Goal: Task Accomplishment & Management: Use online tool/utility

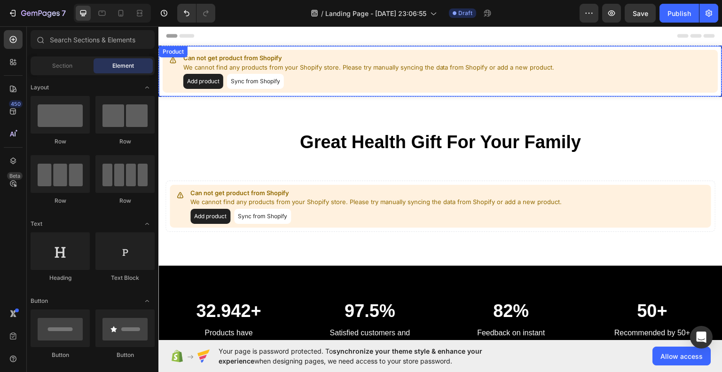
click at [213, 77] on button "Add product" at bounding box center [203, 80] width 40 height 15
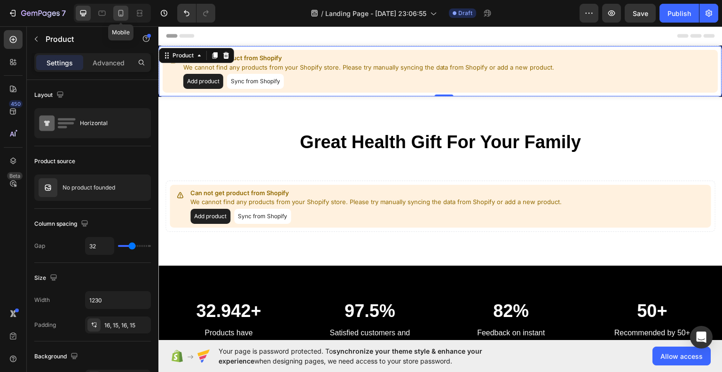
click at [125, 16] on icon at bounding box center [120, 12] width 9 height 9
type input "0"
type input "100%"
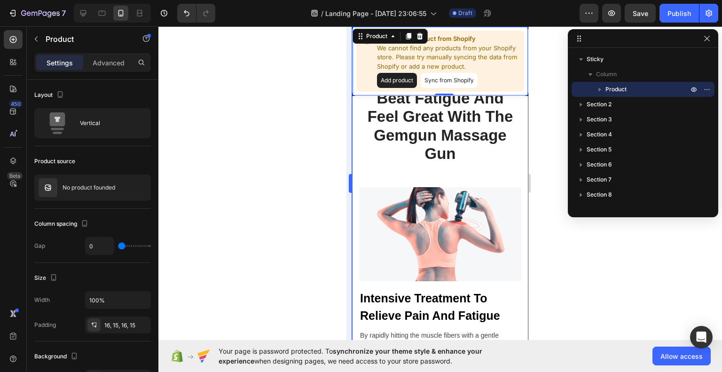
scroll to position [564, 0]
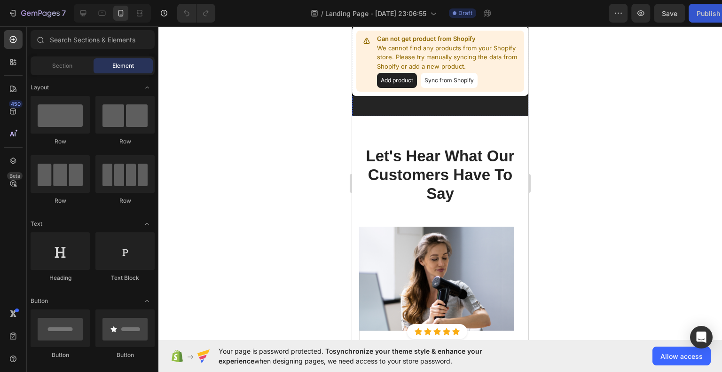
scroll to position [2116, 0]
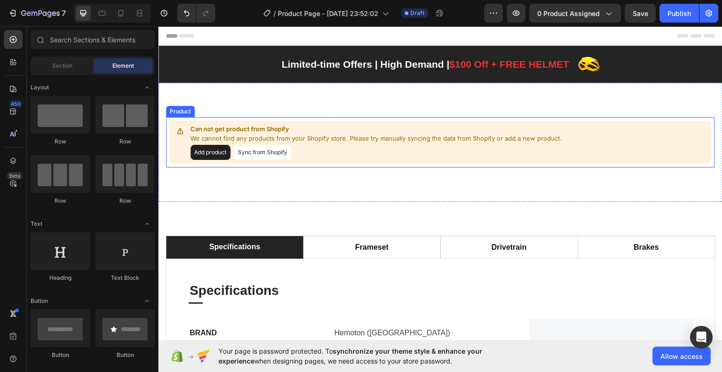
click at [222, 146] on button "Add product" at bounding box center [210, 151] width 40 height 15
click at [214, 152] on button "Add product" at bounding box center [210, 151] width 40 height 15
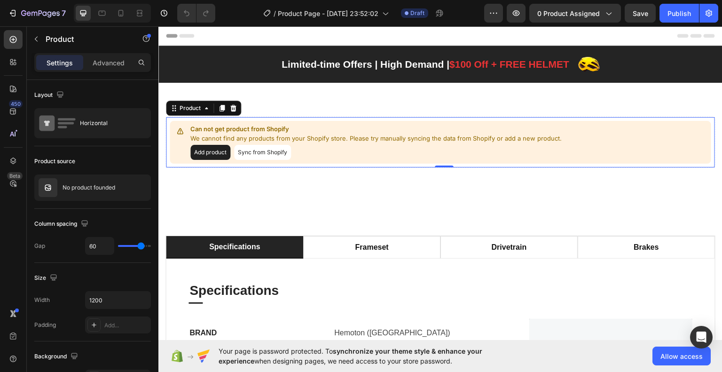
click at [211, 144] on button "Add product" at bounding box center [210, 151] width 40 height 15
click at [252, 154] on button "Sync from Shopify" at bounding box center [262, 151] width 57 height 15
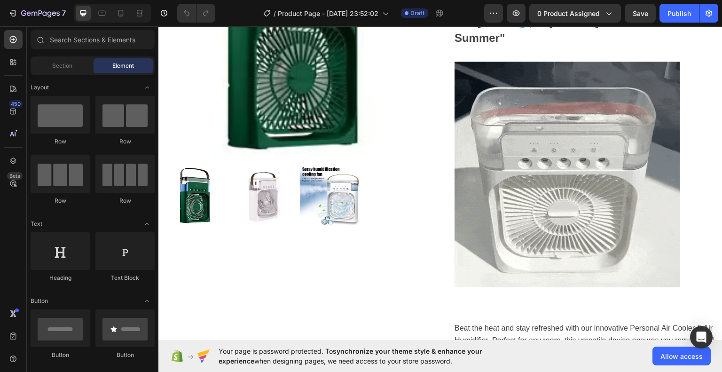
scroll to position [188, 0]
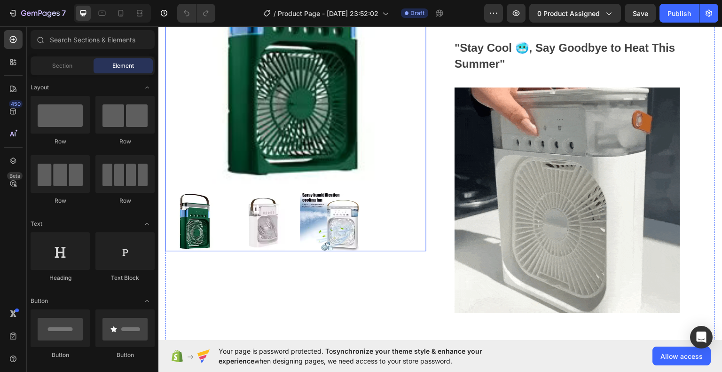
click at [264, 223] on img at bounding box center [263, 221] width 60 height 60
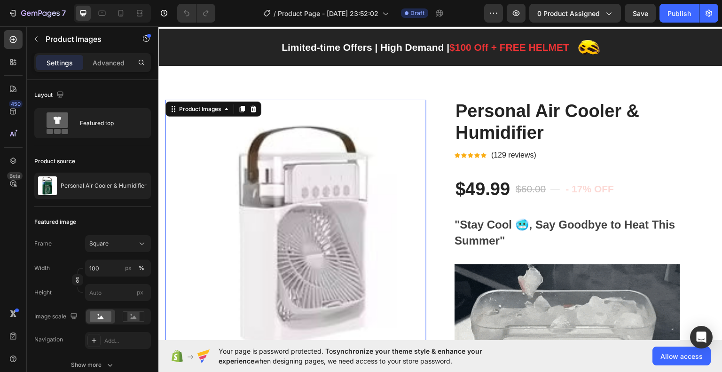
scroll to position [0, 0]
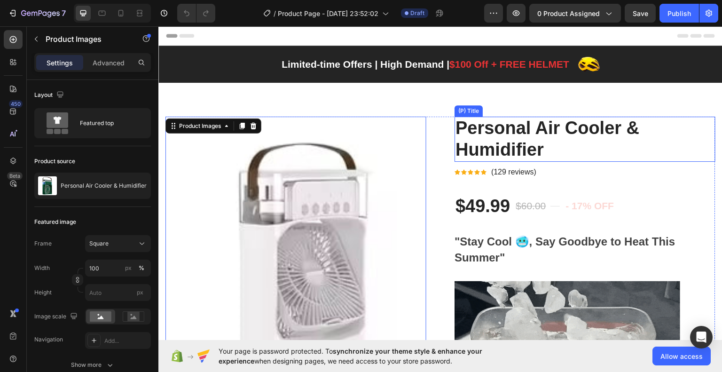
click at [484, 144] on h2 "Personal Air Cooler & Humidifier" at bounding box center [585, 138] width 261 height 45
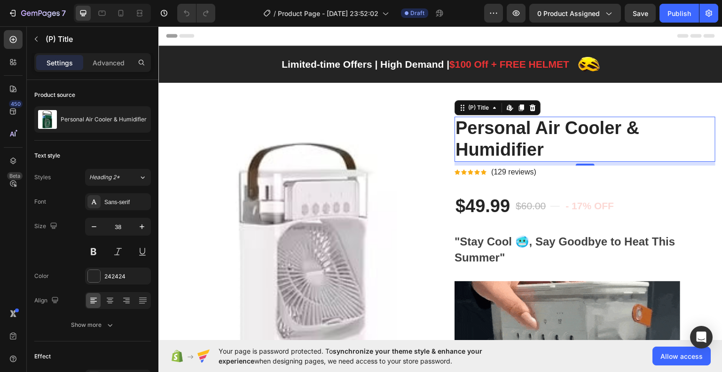
click at [467, 141] on h2 "Personal Air Cooler & Humidifier" at bounding box center [585, 138] width 261 height 45
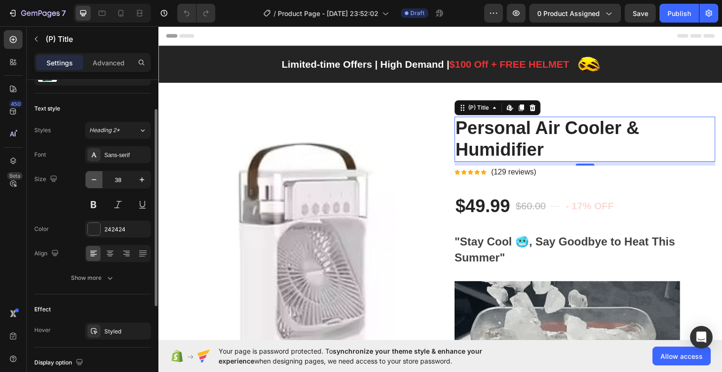
click at [95, 177] on icon "button" at bounding box center [93, 179] width 9 height 9
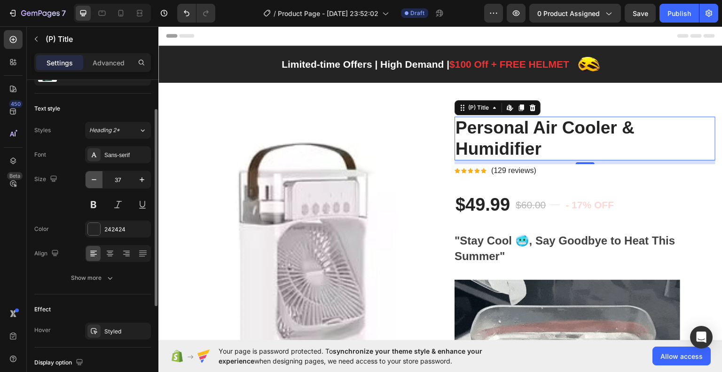
click at [95, 177] on icon "button" at bounding box center [93, 179] width 9 height 9
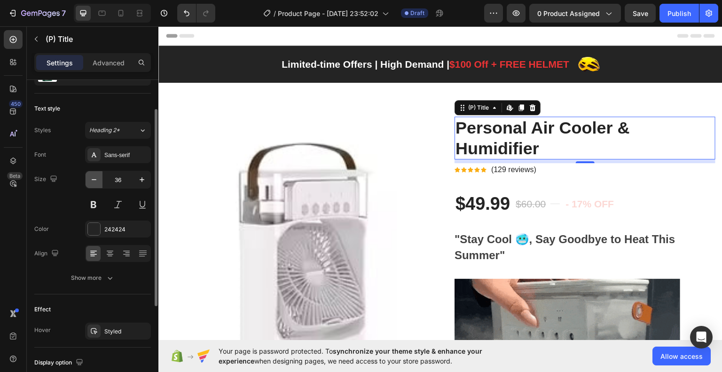
click at [95, 177] on icon "button" at bounding box center [93, 179] width 9 height 9
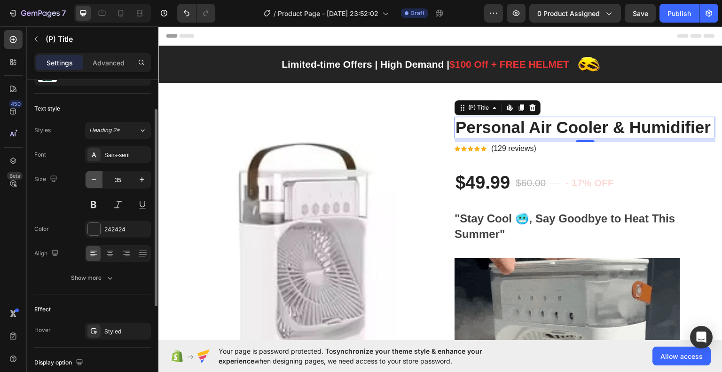
click at [95, 178] on icon "button" at bounding box center [93, 179] width 9 height 9
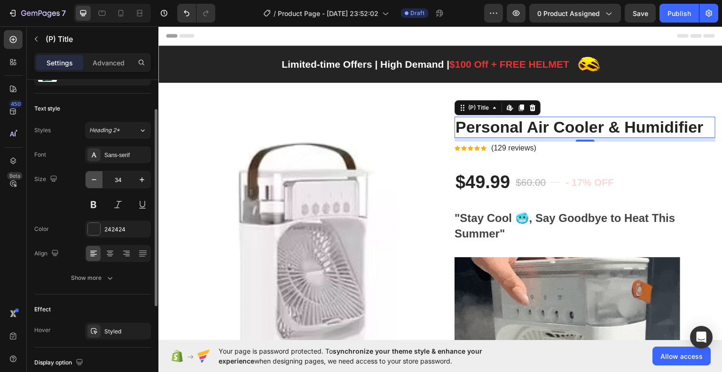
click at [95, 178] on icon "button" at bounding box center [93, 179] width 9 height 9
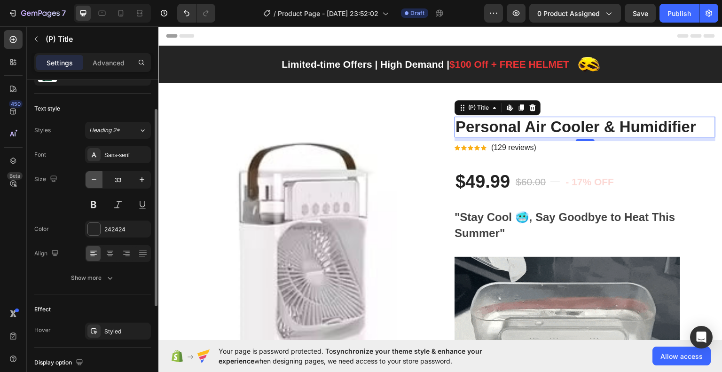
click at [95, 178] on icon "button" at bounding box center [93, 179] width 9 height 9
click at [95, 179] on icon "button" at bounding box center [93, 179] width 9 height 9
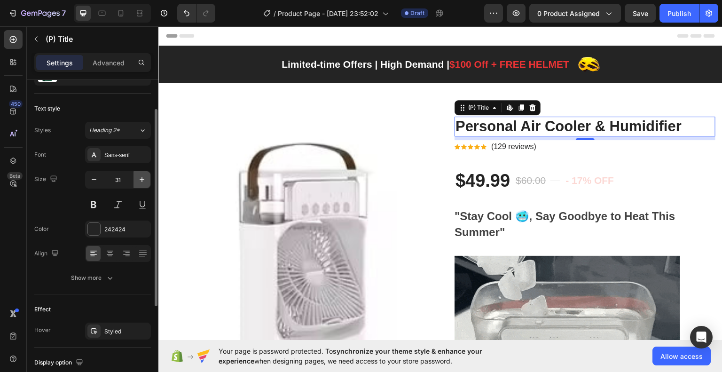
click at [138, 179] on icon "button" at bounding box center [141, 179] width 9 height 9
click at [138, 180] on icon "button" at bounding box center [141, 179] width 9 height 9
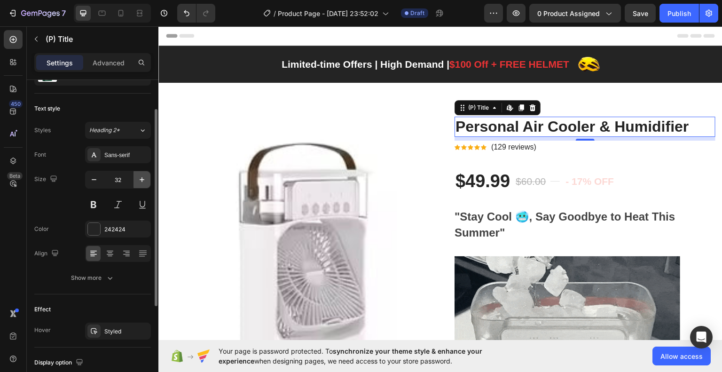
type input "33"
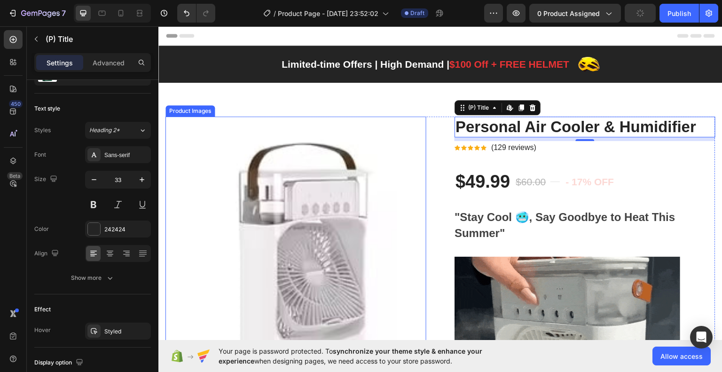
click at [199, 129] on img at bounding box center [299, 246] width 261 height 261
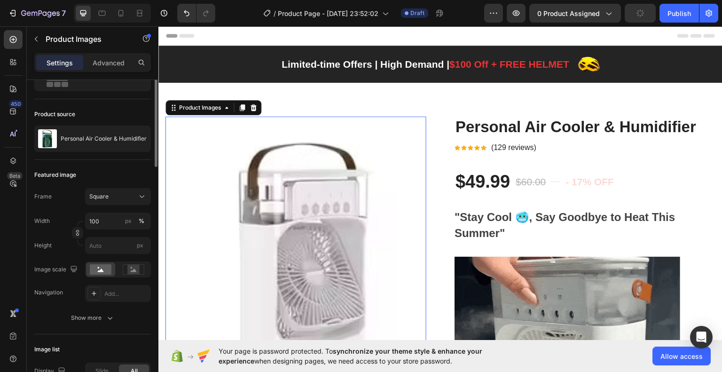
scroll to position [0, 0]
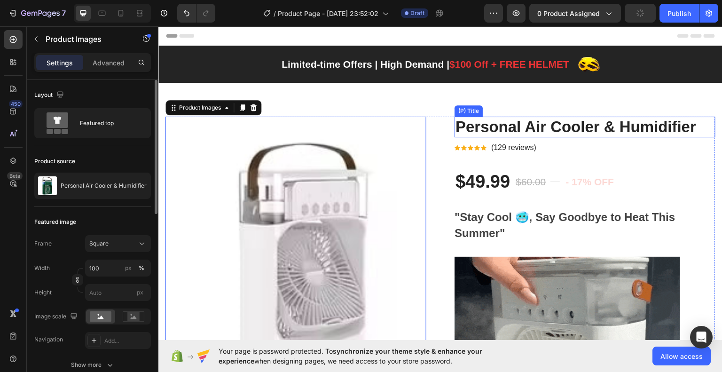
click at [493, 118] on h2 "Personal Air Cooler & Humidifier" at bounding box center [585, 126] width 261 height 21
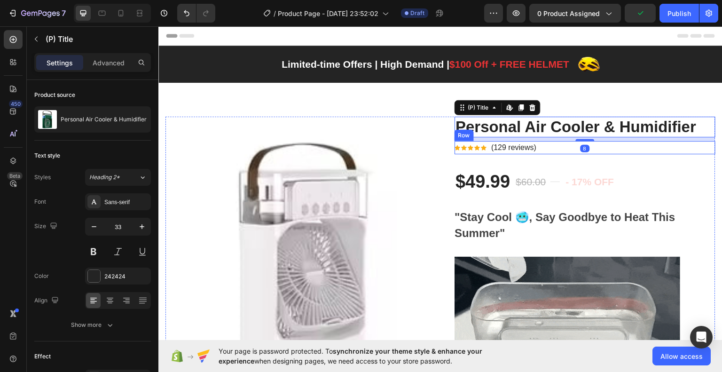
click at [545, 150] on div "Icon Icon Icon Icon Icon Icon List Hoz (129 reviews) Text block Row" at bounding box center [585, 147] width 261 height 13
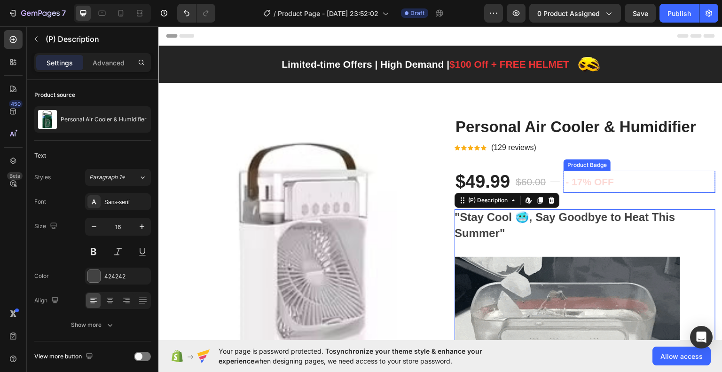
click at [656, 183] on div "- 17% off" at bounding box center [640, 181] width 152 height 23
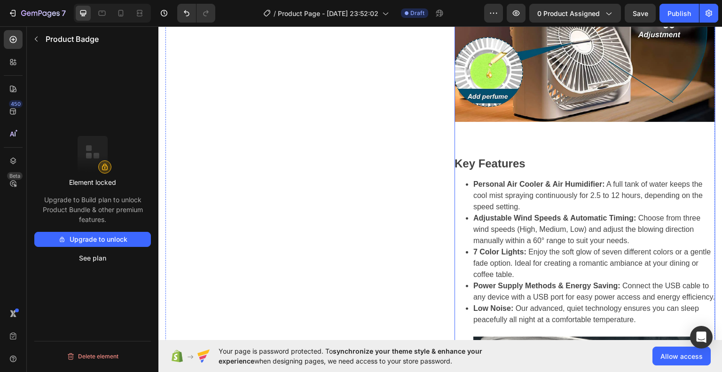
scroll to position [705, 0]
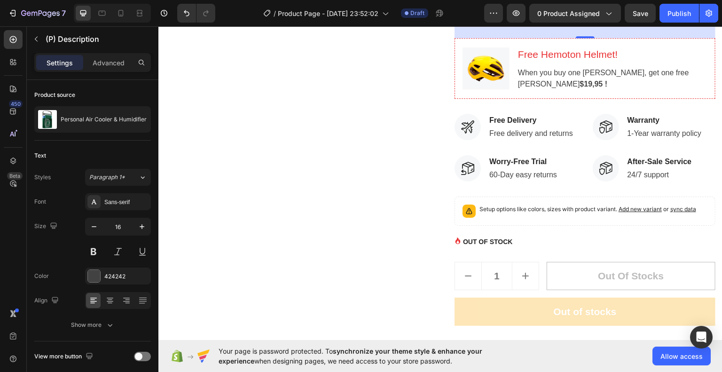
scroll to position [1975, 0]
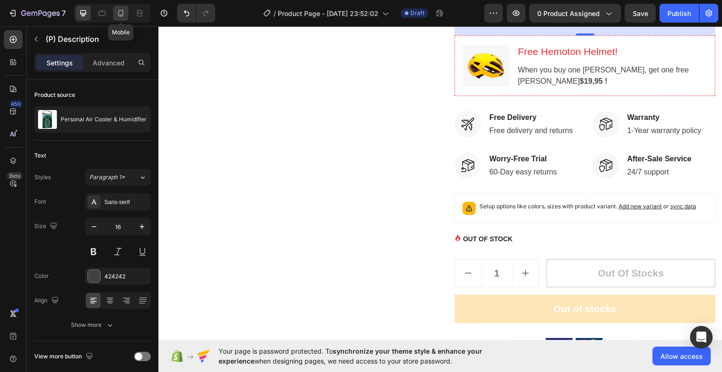
click at [123, 11] on icon at bounding box center [120, 12] width 9 height 9
type input "14"
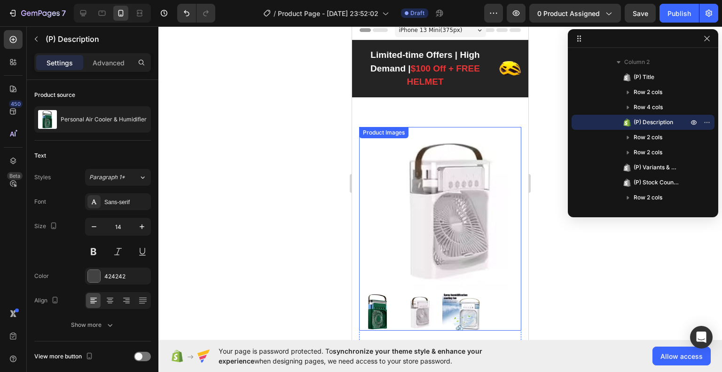
scroll to position [53, 0]
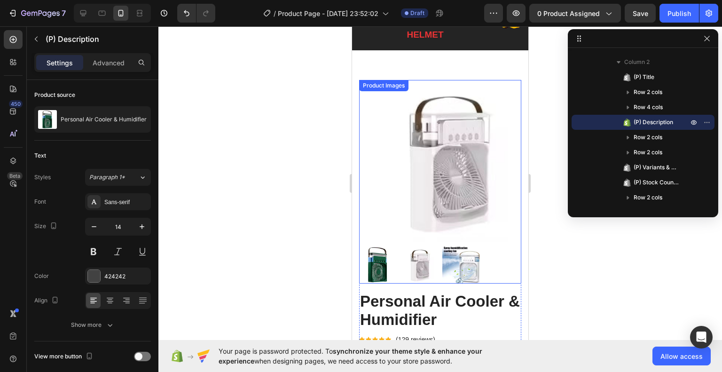
click at [378, 254] on img at bounding box center [378, 265] width 38 height 38
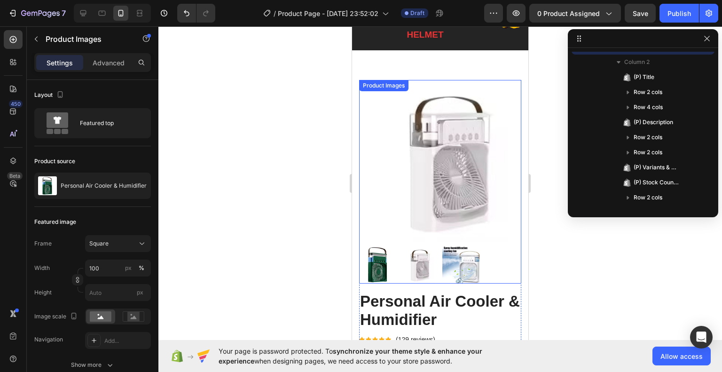
scroll to position [27, 0]
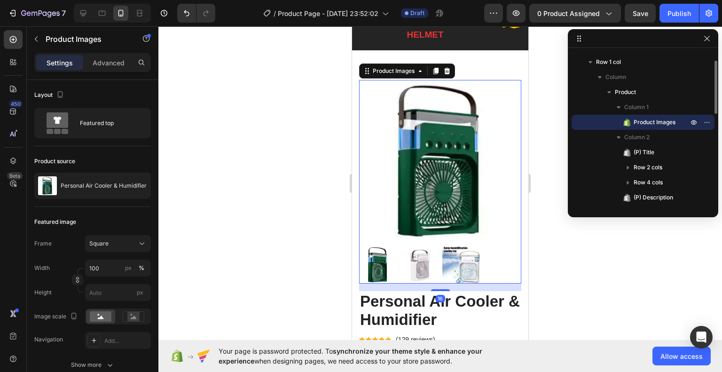
click at [411, 257] on img at bounding box center [420, 265] width 38 height 38
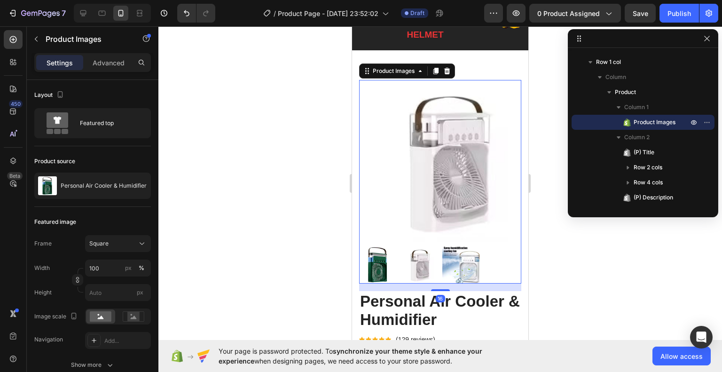
click at [446, 257] on img at bounding box center [462, 265] width 38 height 38
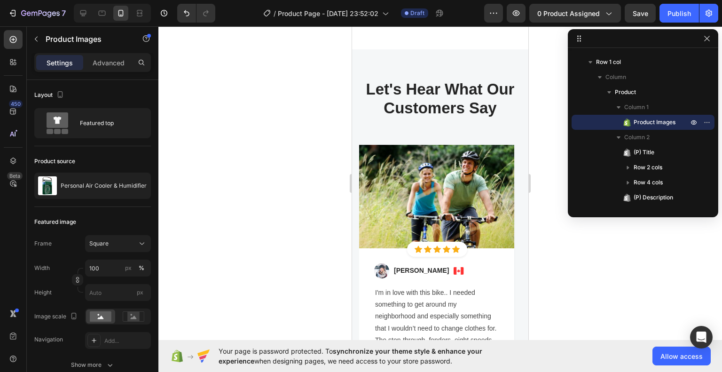
scroll to position [4755, 0]
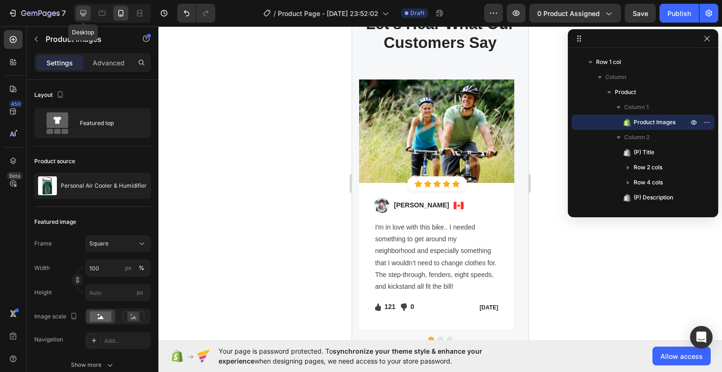
click at [85, 15] on icon at bounding box center [83, 12] width 9 height 9
type input "16"
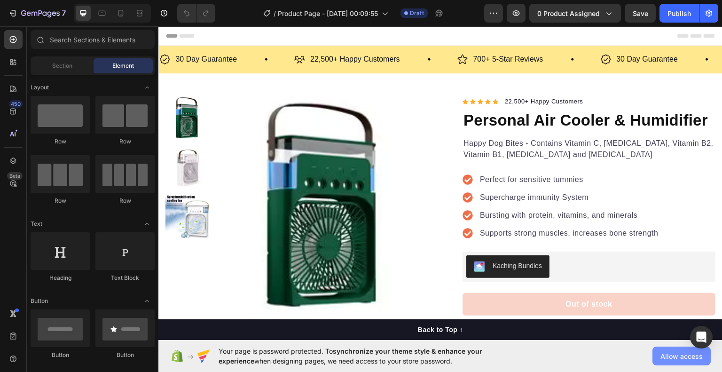
click at [680, 356] on span "Allow access" at bounding box center [682, 356] width 42 height 10
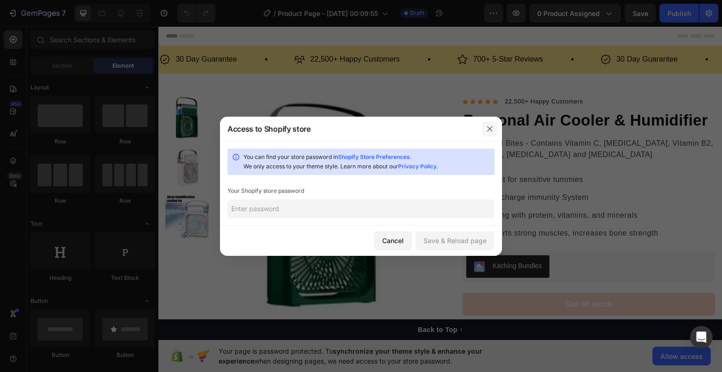
click at [495, 124] on button "button" at bounding box center [489, 128] width 15 height 15
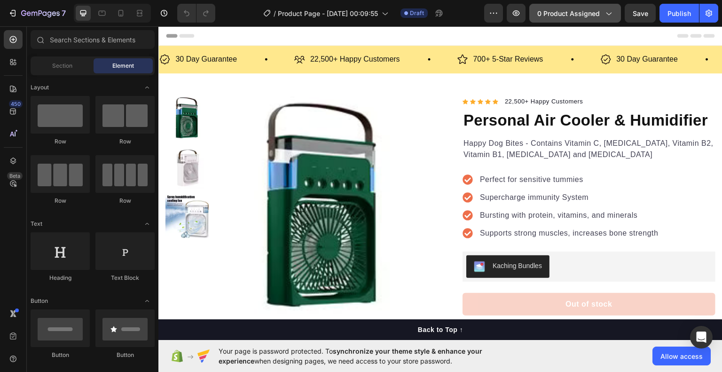
click at [554, 15] on span "0 product assigned" at bounding box center [568, 13] width 63 height 10
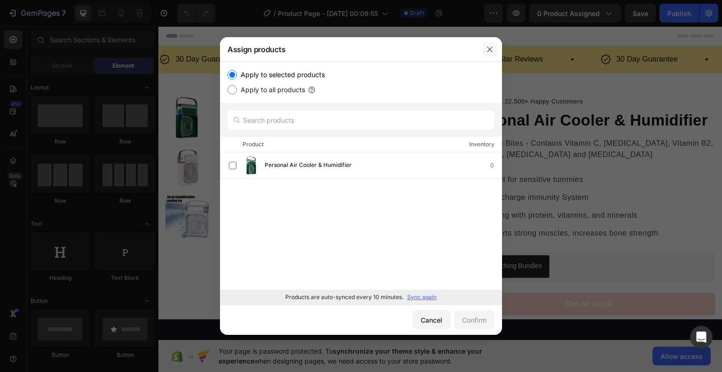
click at [490, 47] on icon "button" at bounding box center [490, 50] width 8 height 8
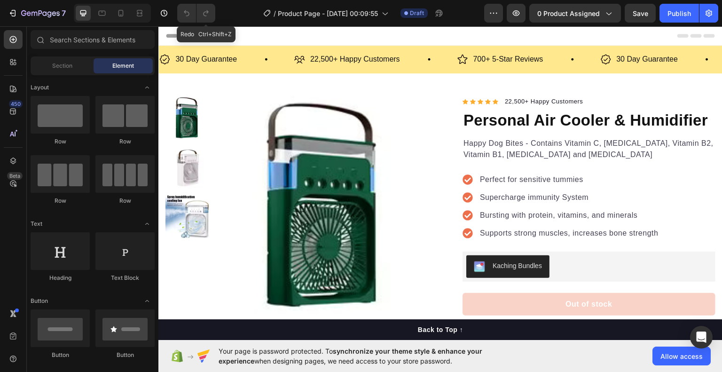
click at [207, 15] on div "Redo Ctrl+Shift+Z" at bounding box center [196, 13] width 38 height 19
click at [121, 14] on icon at bounding box center [120, 12] width 9 height 9
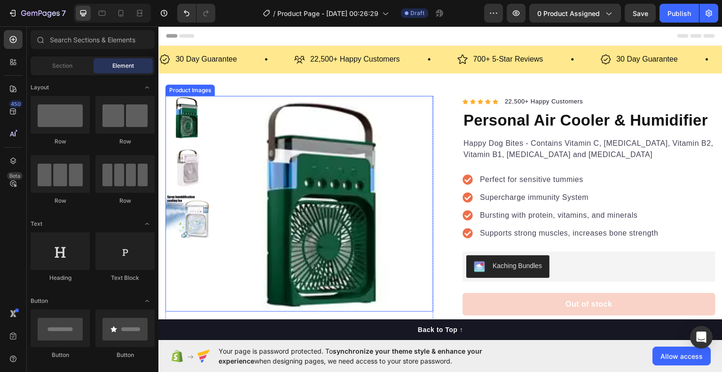
click at [350, 173] on img at bounding box center [324, 204] width 219 height 219
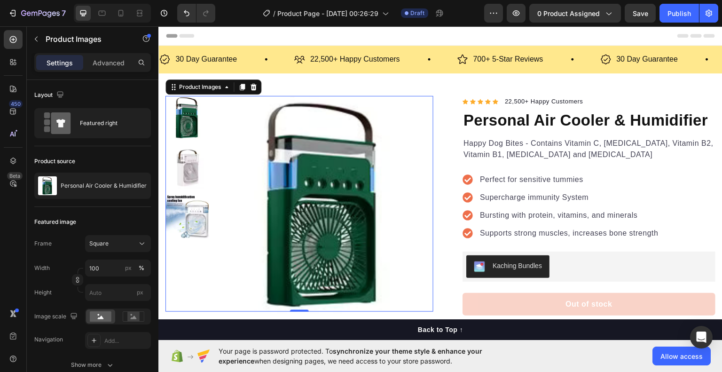
click at [186, 118] on img at bounding box center [188, 117] width 44 height 44
click at [186, 118] on div at bounding box center [188, 117] width 44 height 44
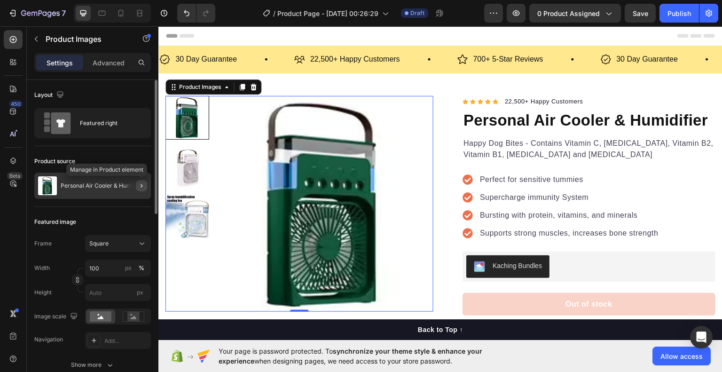
click at [139, 184] on icon "button" at bounding box center [142, 186] width 8 height 8
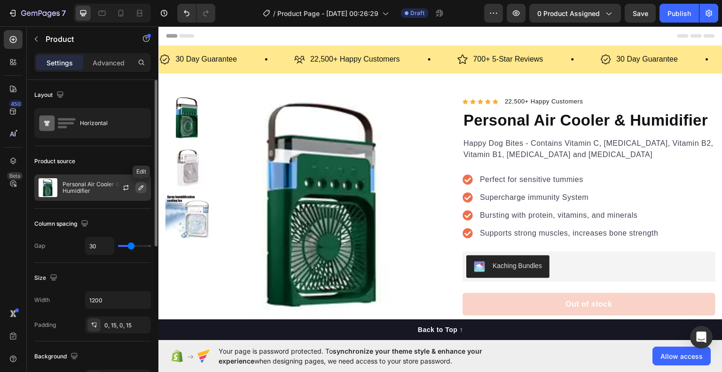
click at [138, 183] on button "button" at bounding box center [140, 187] width 11 height 11
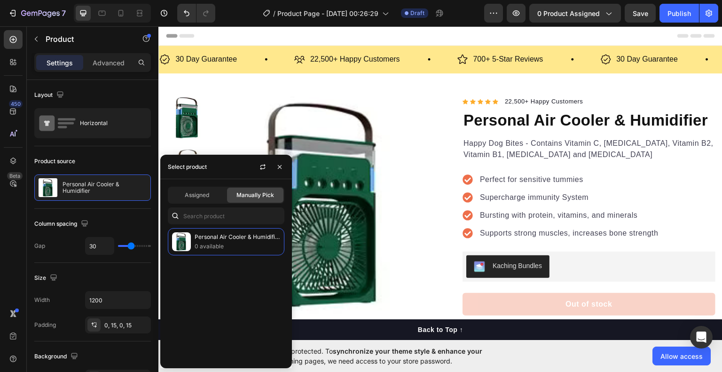
click at [213, 203] on div "Assigned Manually Pick" at bounding box center [226, 195] width 117 height 17
click at [284, 165] on button "button" at bounding box center [279, 166] width 15 height 15
